Goal: Find specific page/section: Find specific page/section

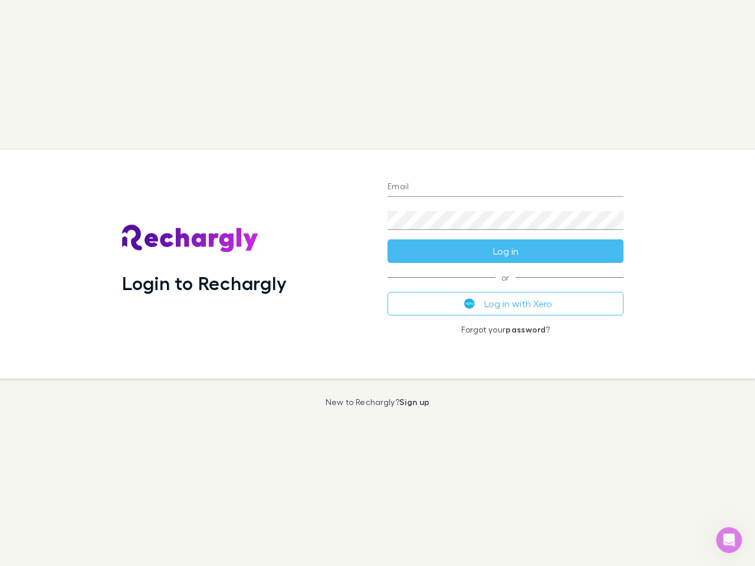
click at [377, 283] on div "Login to Rechargly" at bounding box center [245, 264] width 265 height 229
click at [505, 188] on input "Email" at bounding box center [506, 187] width 236 height 19
